Goal: Ask a question

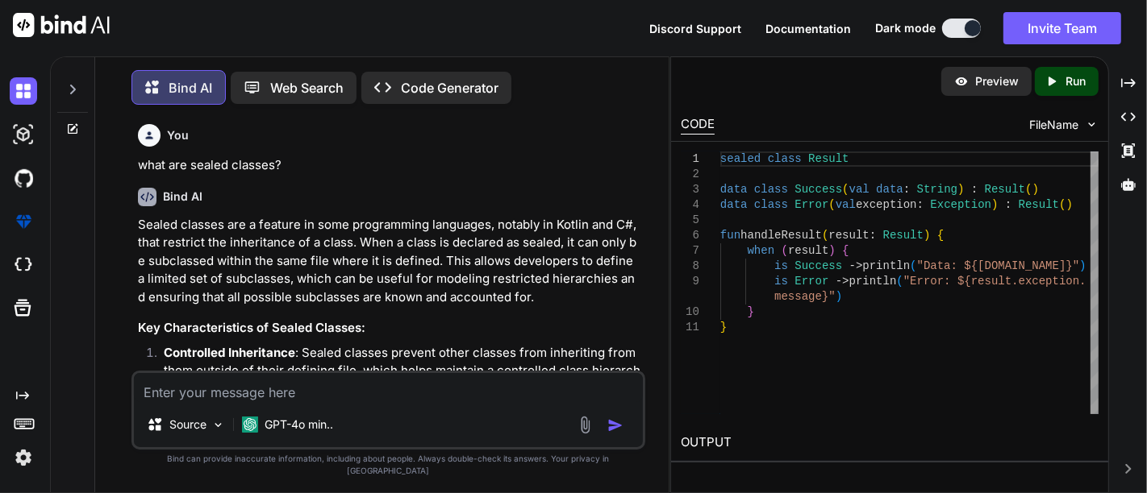
scroll to position [864, 0]
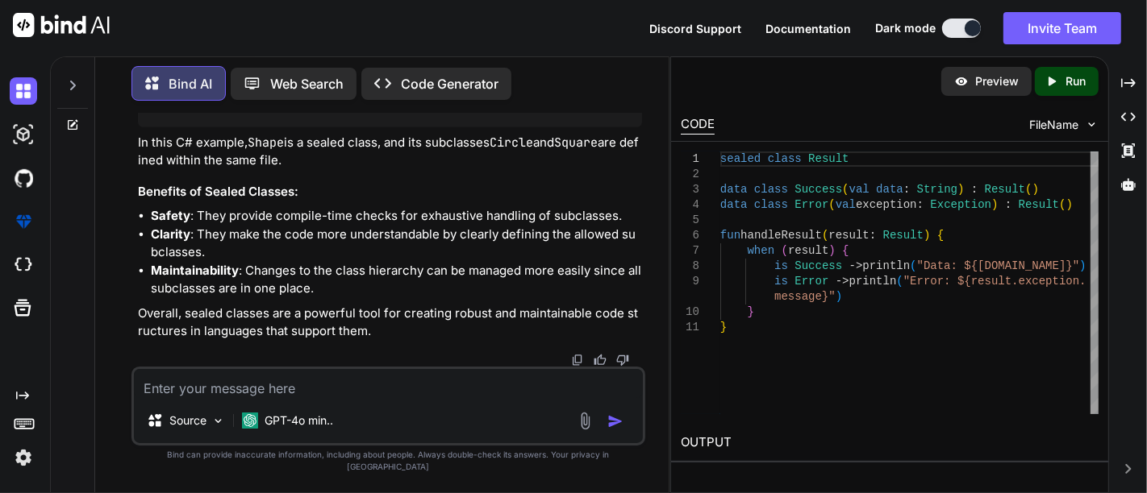
click at [191, 402] on div "Source GPT-4o min.." at bounding box center [388, 406] width 514 height 79
type textarea "def headers = [ "Bandwidth", "One Time Charges (Rs.)", "Bandwidth ARC Charges(R…"
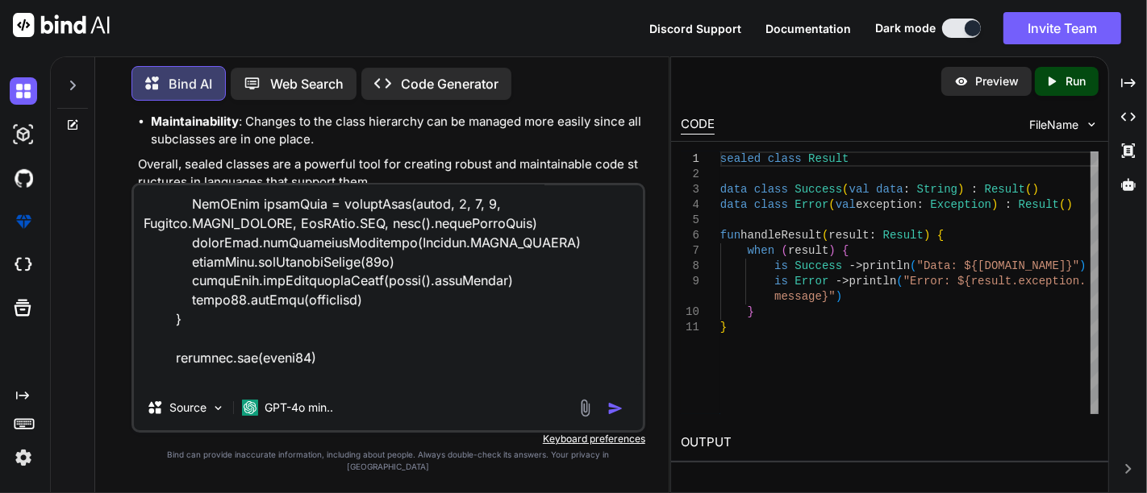
type textarea "x"
type textarea "def headers = [ "Bandwidth", "One Time Charges (Rs.)", "Bandwidth ARC Charges(R…"
type textarea "x"
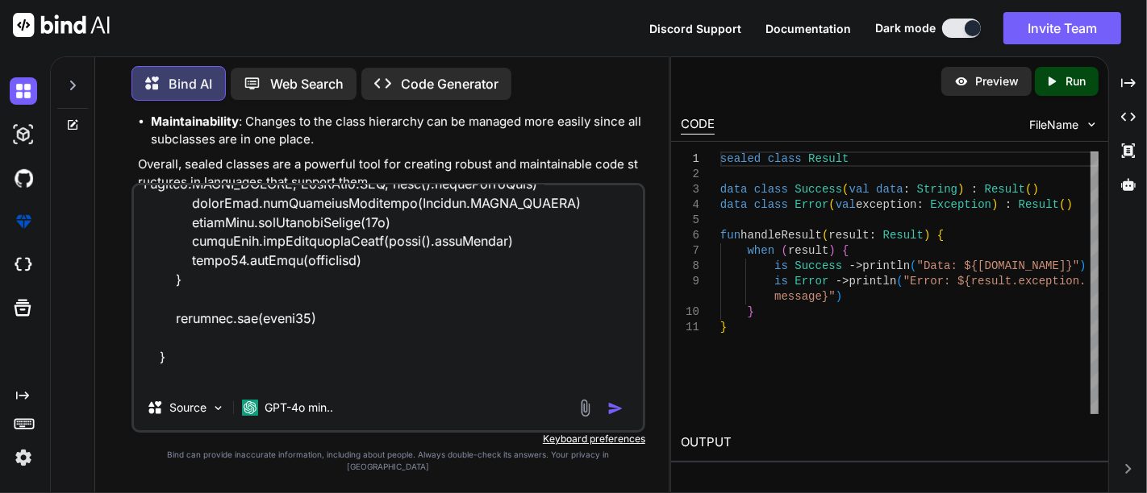
paste textarea ""No signature of method: groovy.json.JsonSlurper.parseText() is applicable for …"
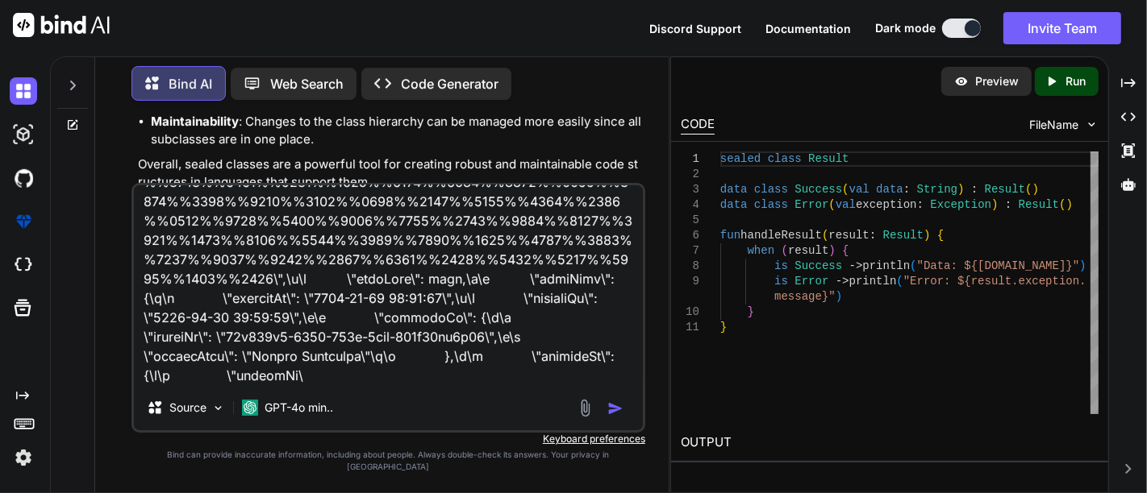
type textarea "def headers = [ "Bandwidth", "One Time Charges (Rs.)", "Bandwidth ARC Charges(R…"
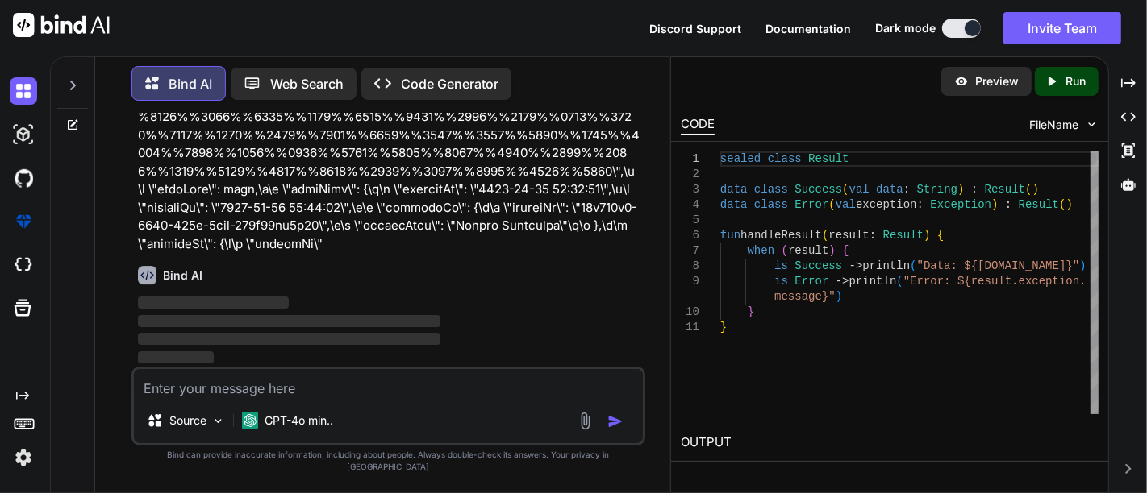
scroll to position [4700, 0]
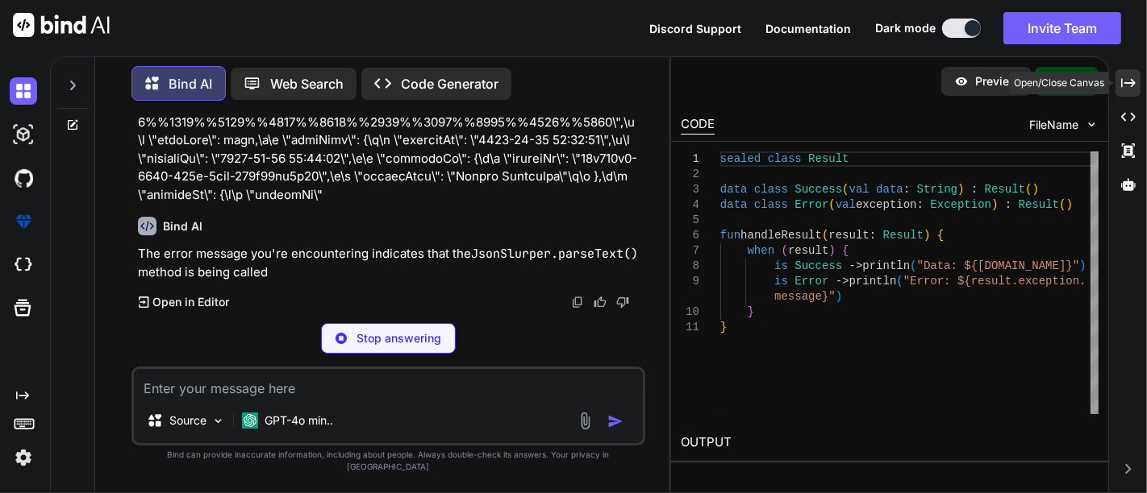
click at [1129, 71] on div "Created with Pixso." at bounding box center [1127, 82] width 25 height 27
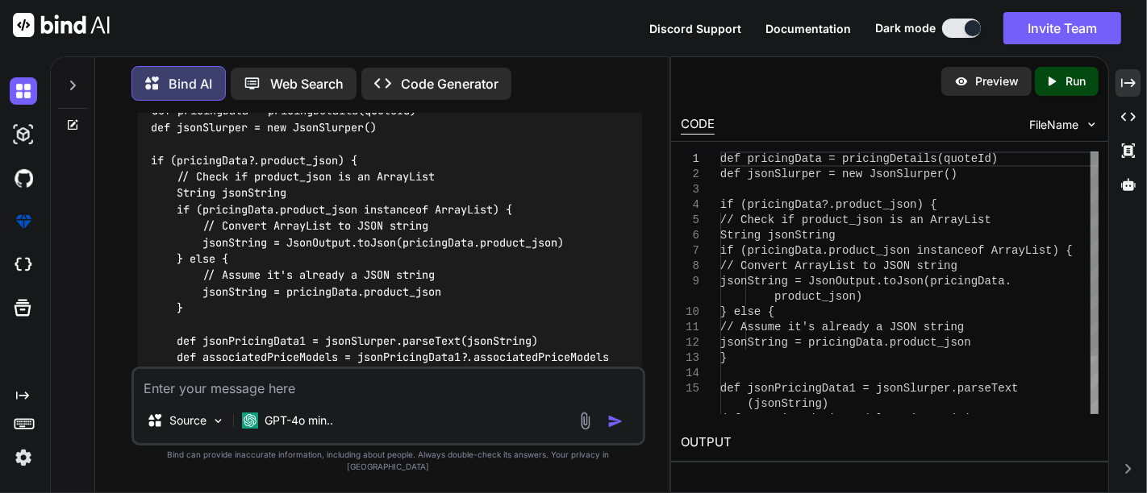
scroll to position [4928, 0]
click at [1126, 83] on icon at bounding box center [1128, 82] width 15 height 9
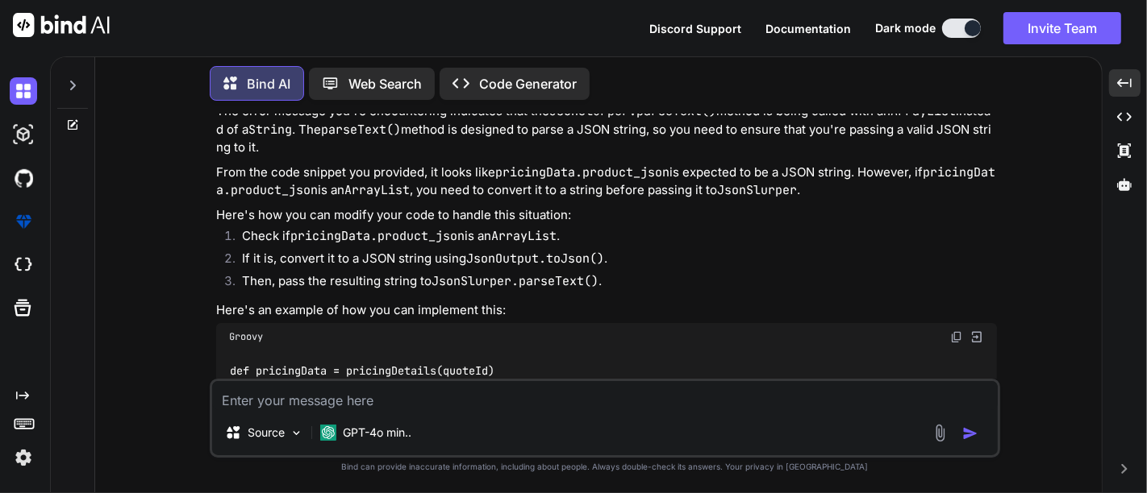
scroll to position [4019, 0]
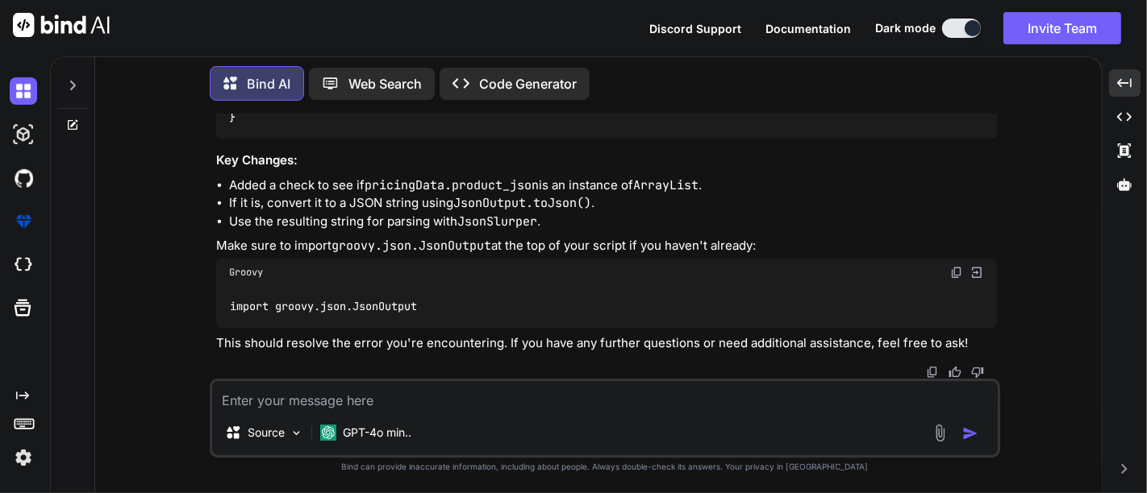
click at [346, 395] on textarea at bounding box center [604, 395] width 785 height 29
paste textarea "{ "packageId": "4d13ccd7-a15c-43af-8af9-4de76ebbf74d", "type": "OFFER", "packag…"
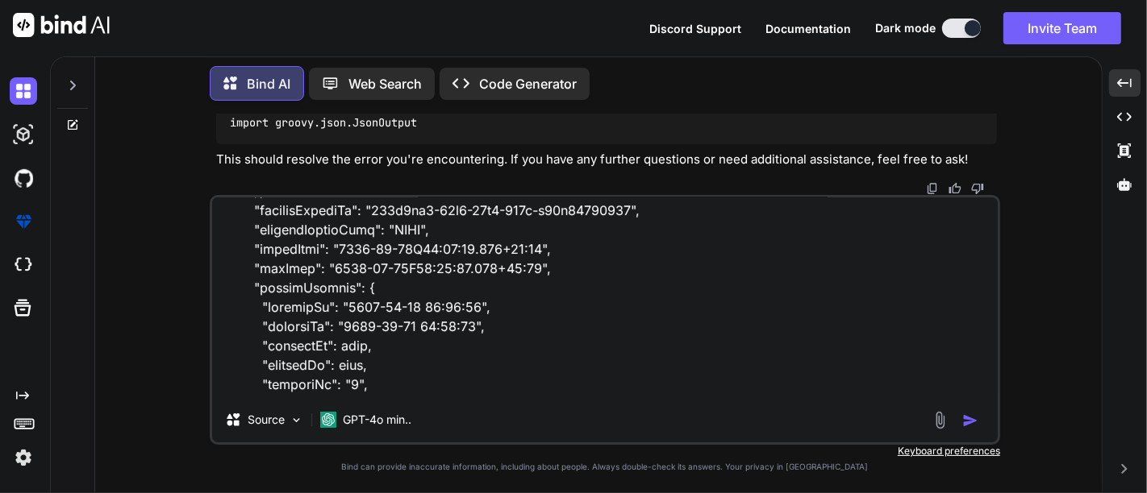
scroll to position [13621, 0]
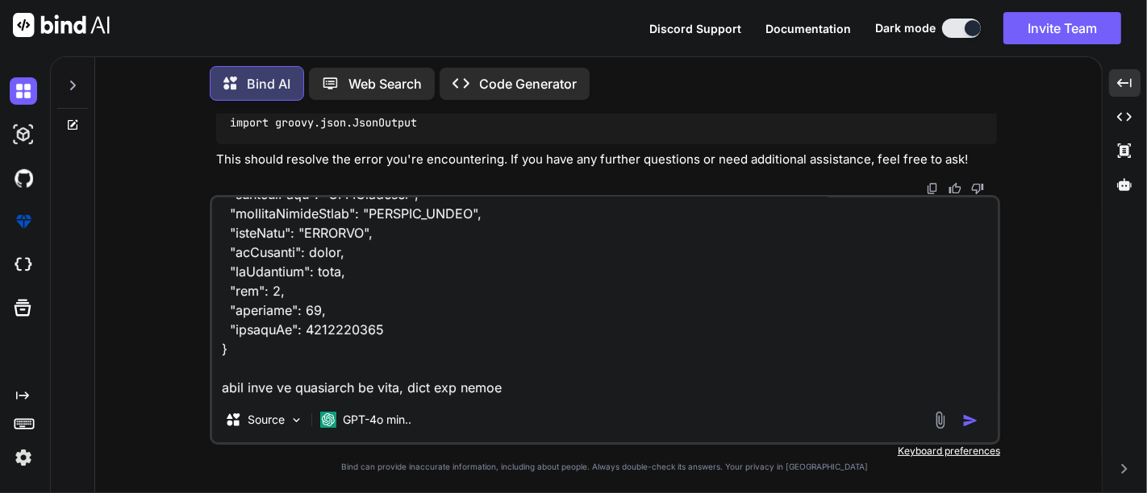
type textarea "{ "packageId": "4d13ccd7-a15c-43af-8af9-4de76ebbf74d", "type": "OFFER", "packag…"
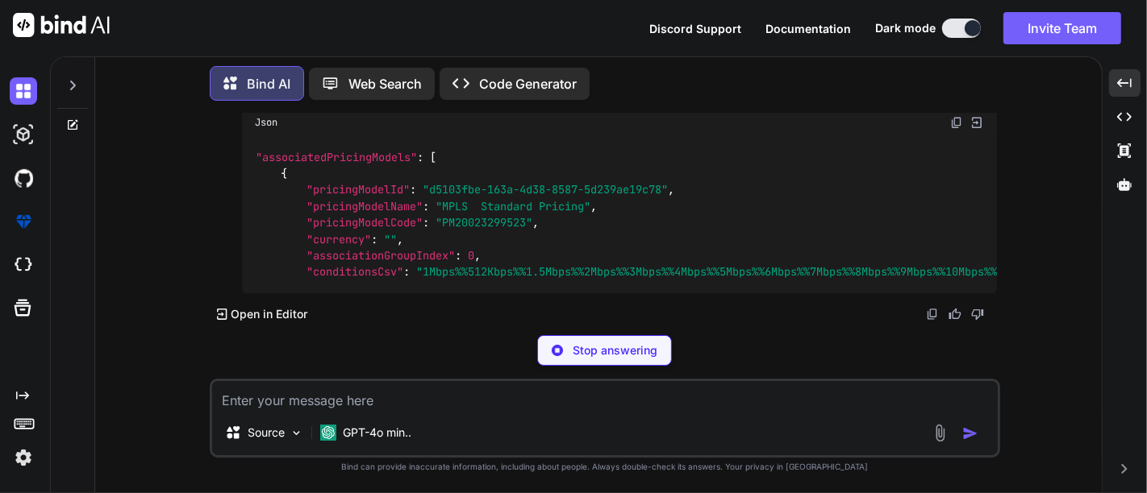
scroll to position [9133, 0]
click at [303, 108] on code "associatedPricingModels" at bounding box center [325, 100] width 167 height 16
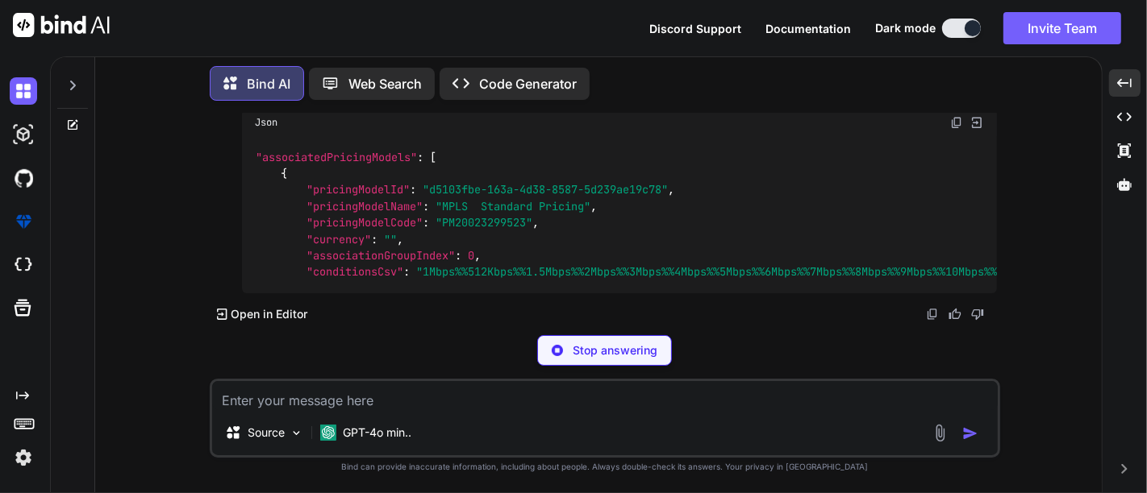
click at [303, 108] on code "associatedPricingModels" at bounding box center [325, 100] width 167 height 16
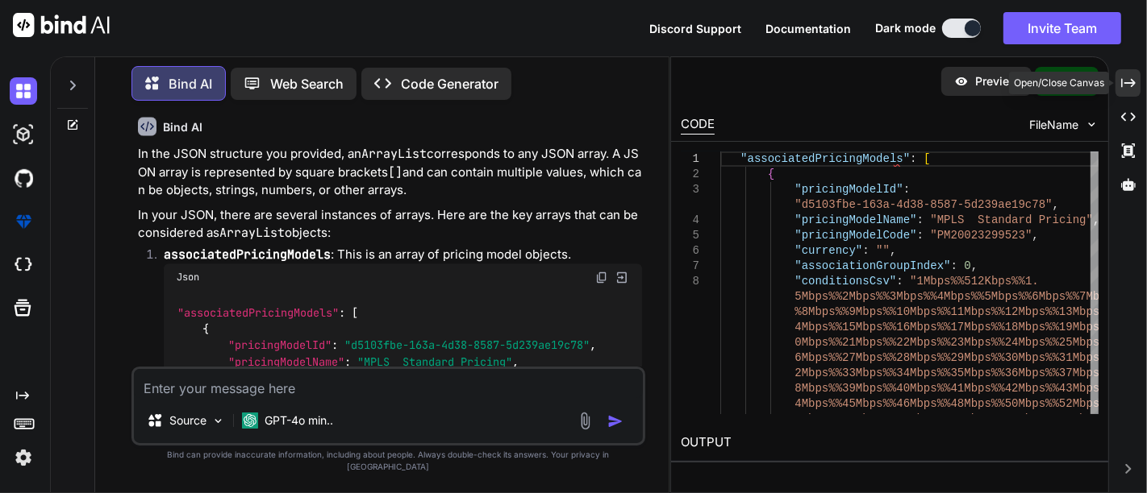
click at [1129, 81] on icon "Created with Pixso." at bounding box center [1128, 83] width 15 height 15
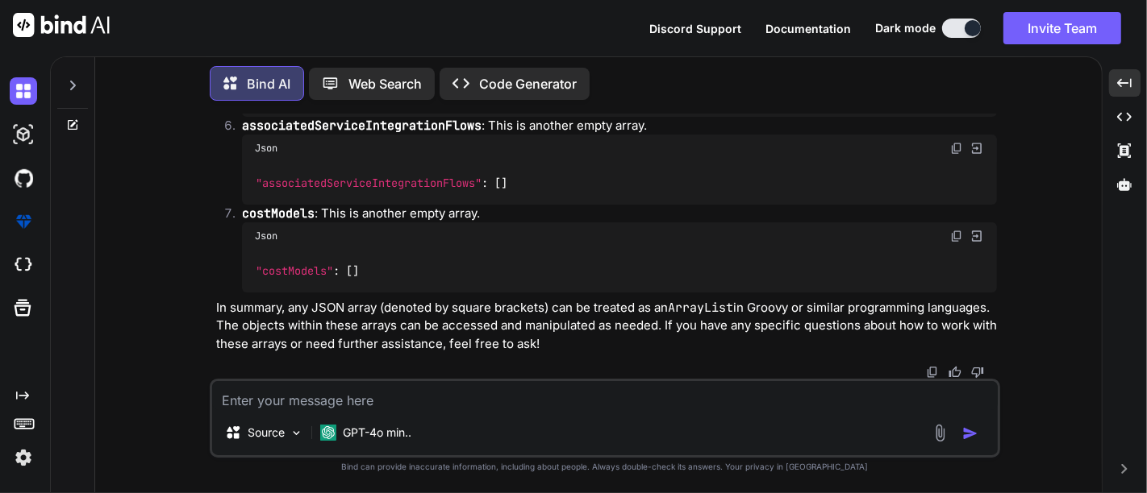
click at [428, 388] on textarea at bounding box center [604, 395] width 785 height 29
type textarea "h"
click at [307, 397] on textarea "but i am getting json" at bounding box center [604, 395] width 785 height 29
drag, startPoint x: 243, startPoint y: 402, endPoint x: 366, endPoint y: 399, distance: 123.4
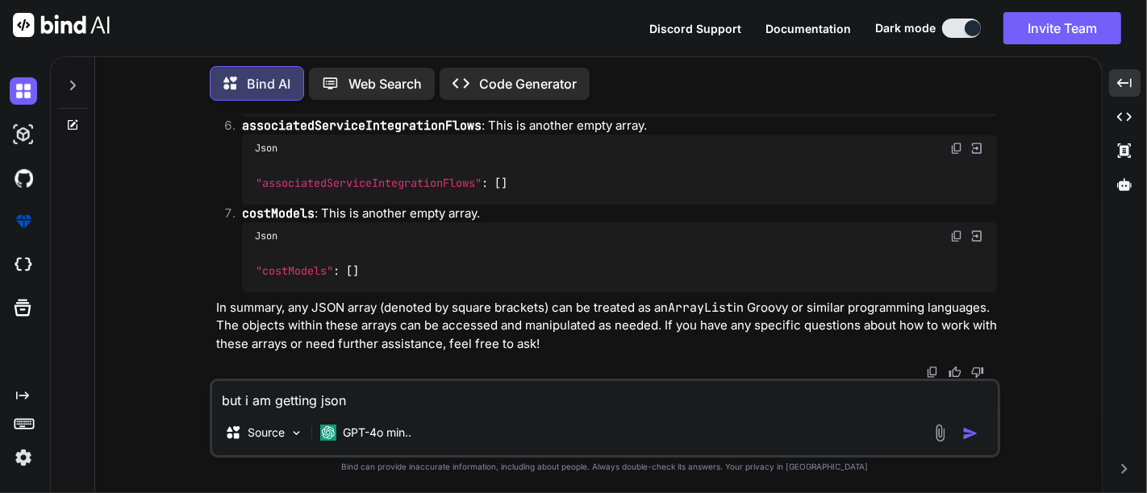
click at [366, 399] on textarea "but i am getting json" at bounding box center [604, 395] width 785 height 29
paste textarea "jsonSlurper.parseText"
type textarea "but jsonSlurper.parseText error, ehat do i need to change in json"
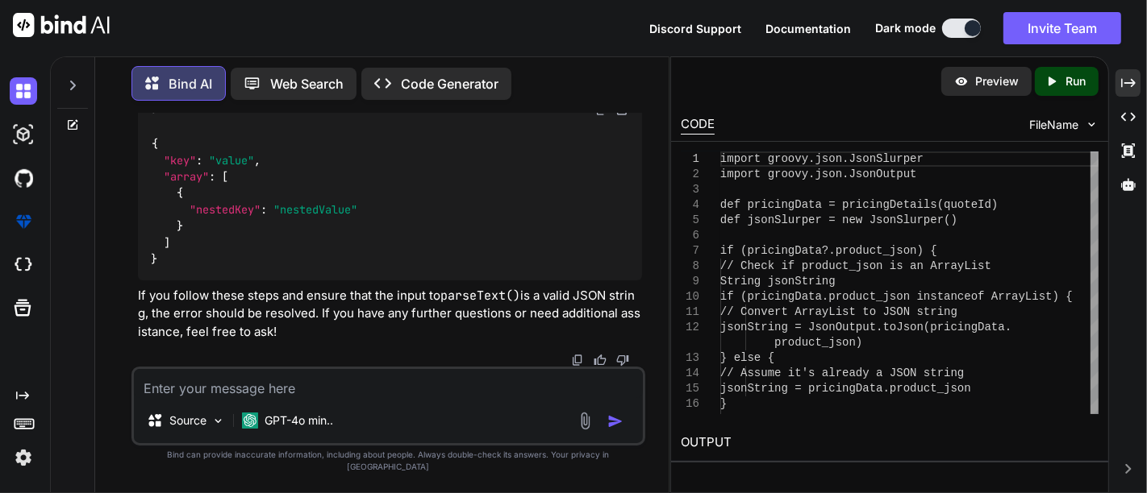
scroll to position [15489, 0]
